Goal: Find specific page/section: Find specific page/section

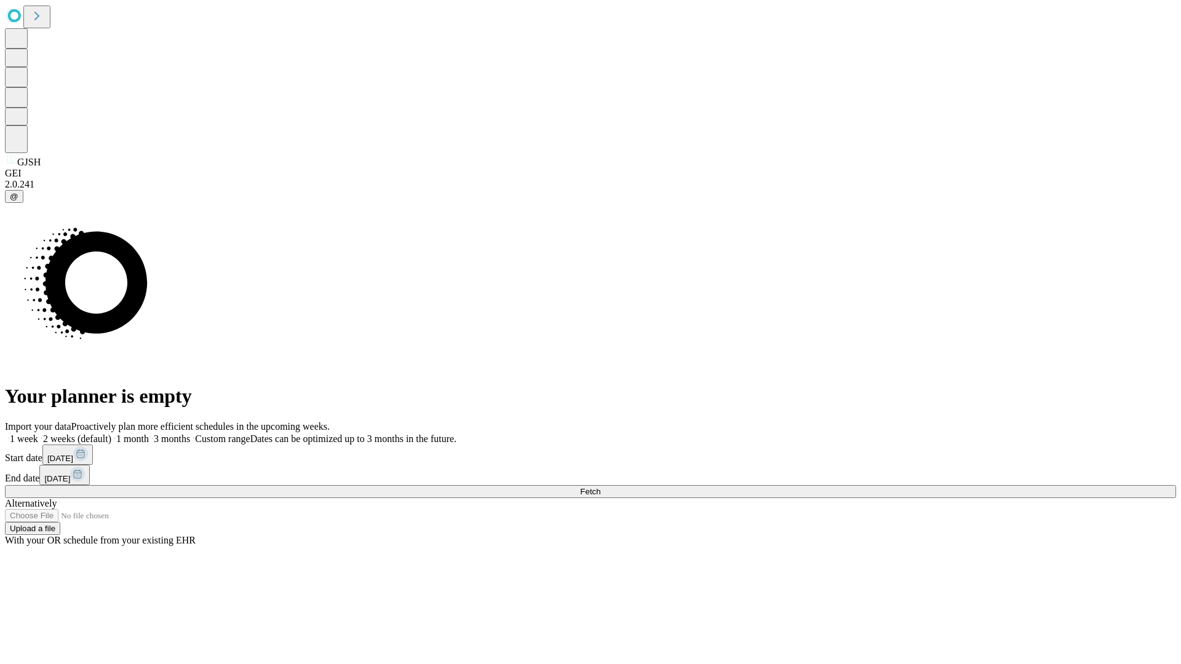
click at [600, 487] on span "Fetch" at bounding box center [590, 491] width 20 height 9
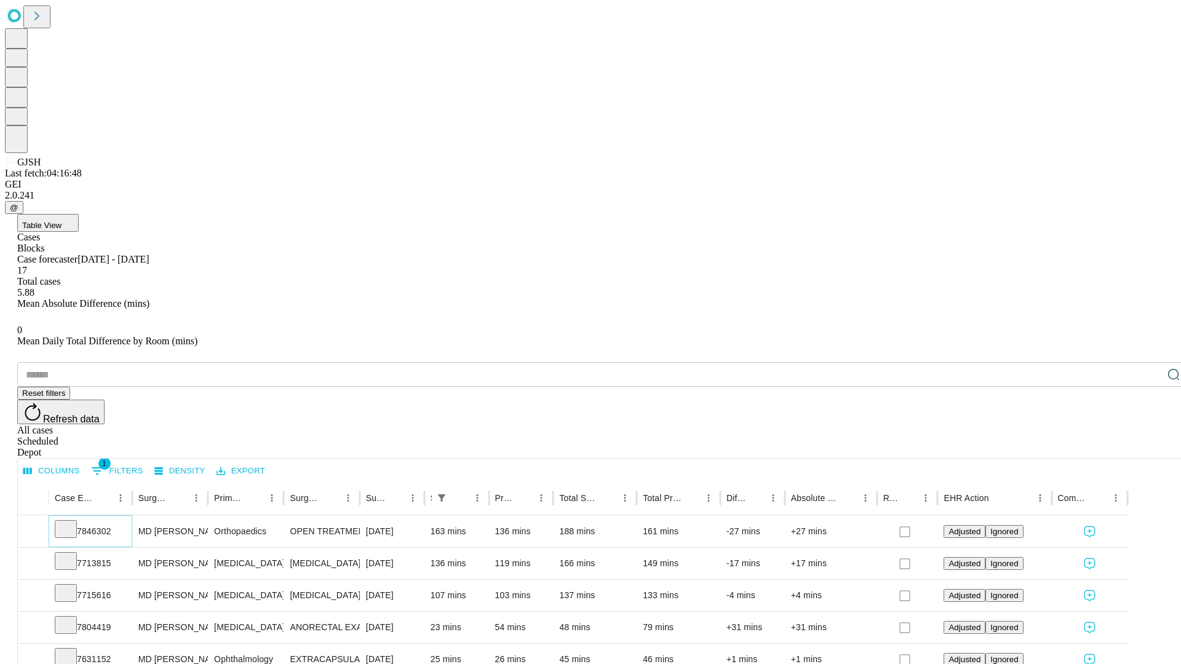
click at [72, 522] on icon at bounding box center [66, 528] width 12 height 12
